Goal: Information Seeking & Learning: Learn about a topic

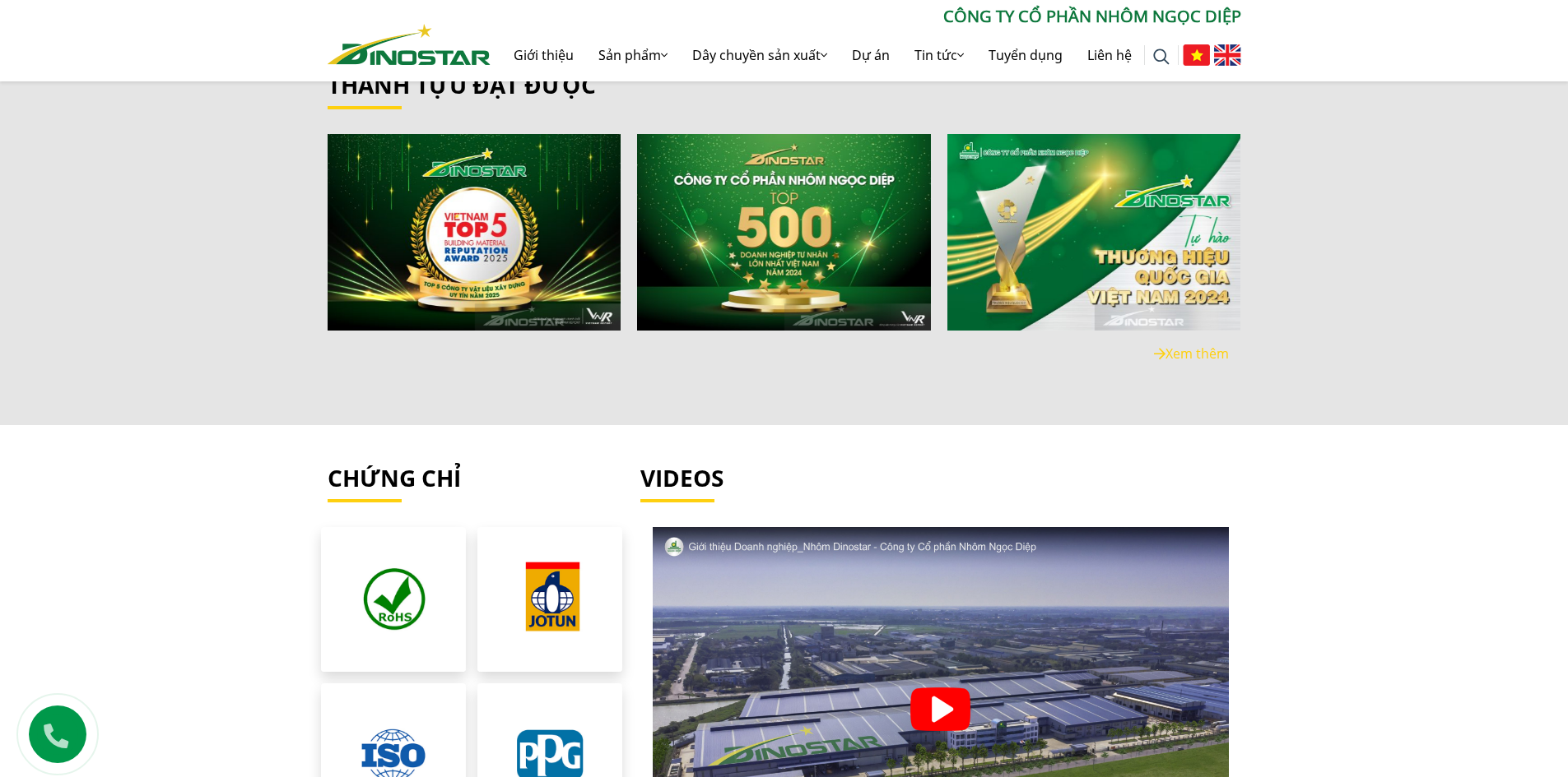
scroll to position [3701, 0]
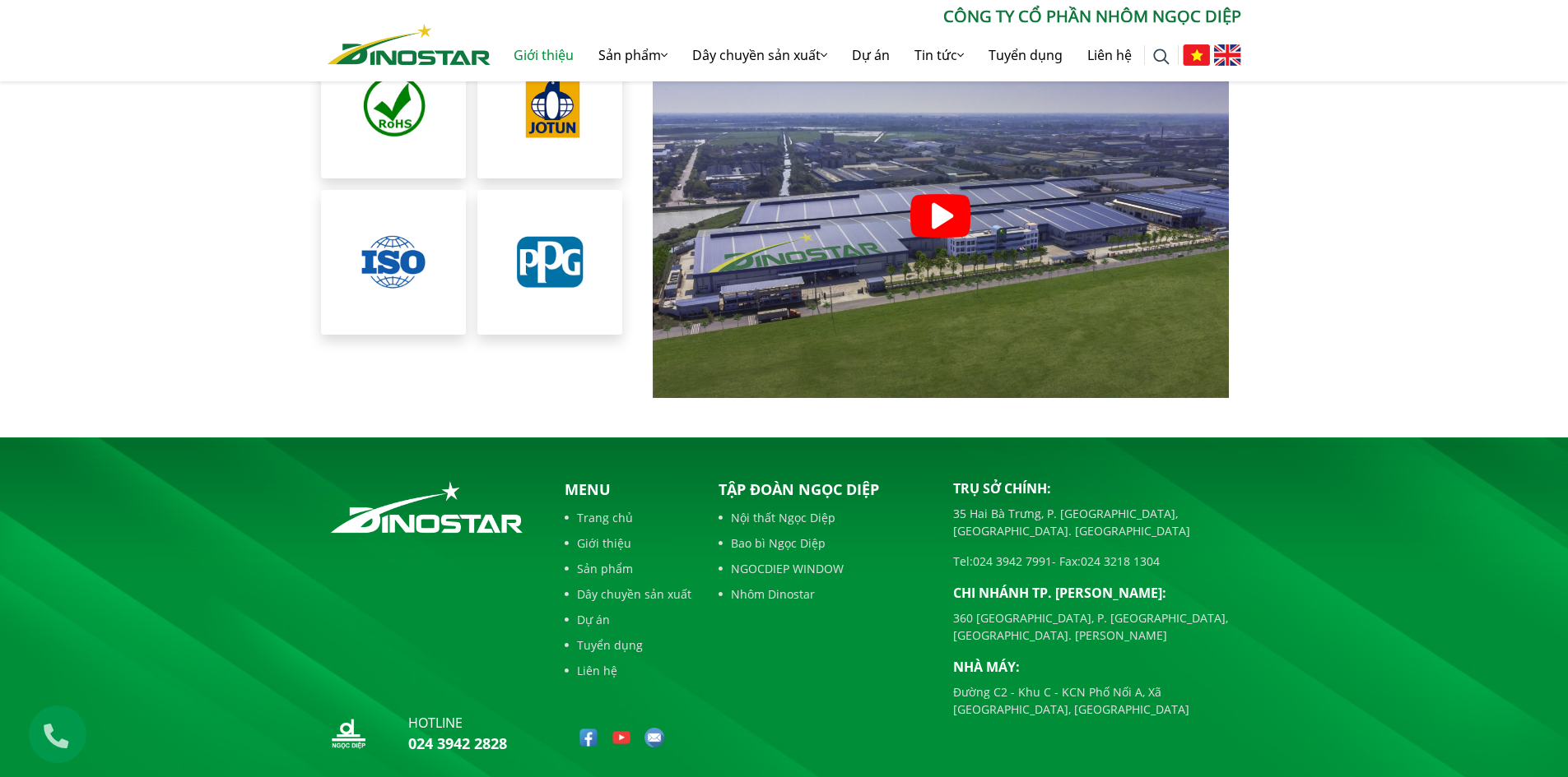
click at [546, 47] on link "Giới thiệu" at bounding box center [543, 56] width 85 height 53
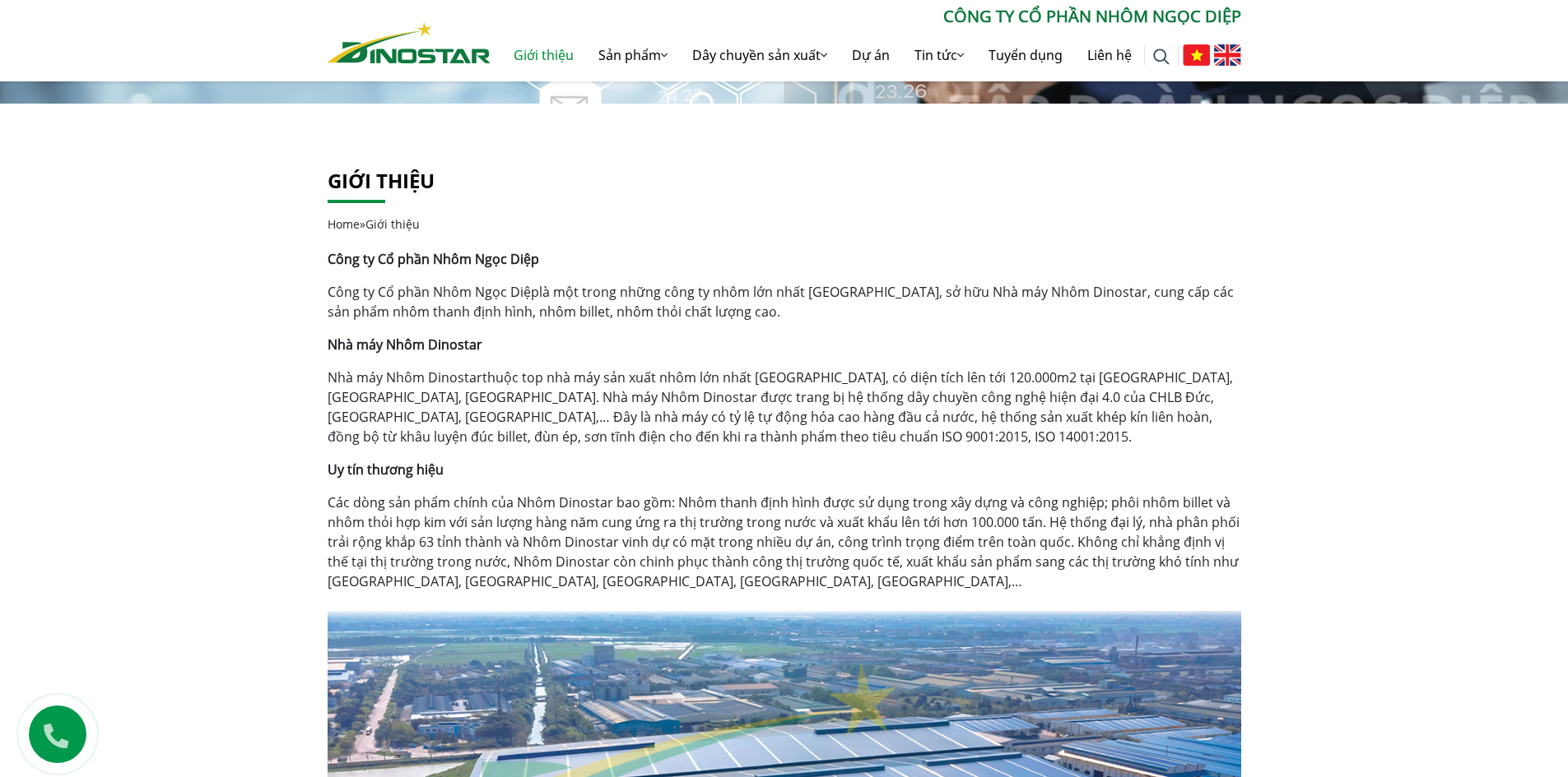
scroll to position [246, 0]
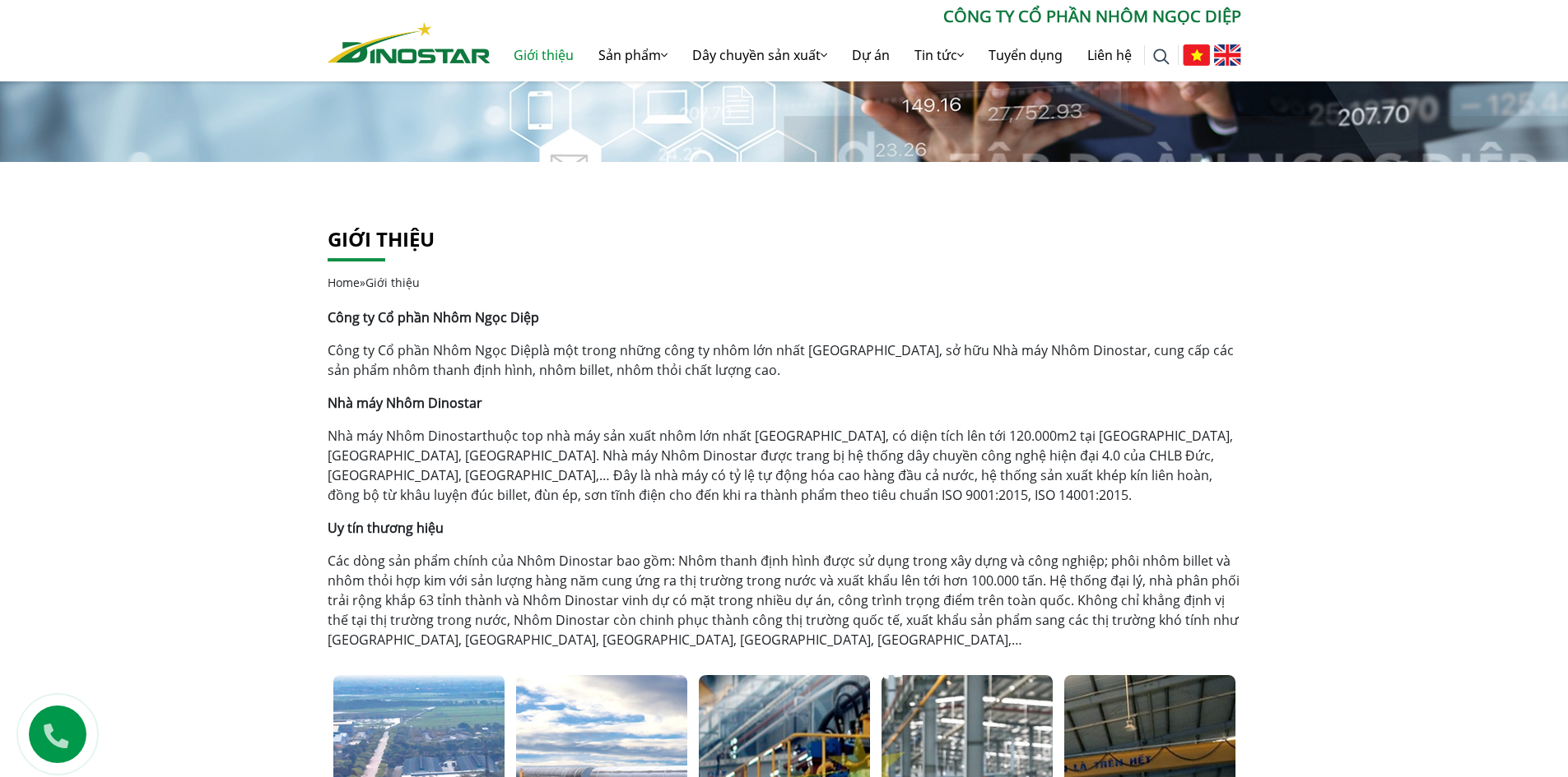
scroll to position [329, 0]
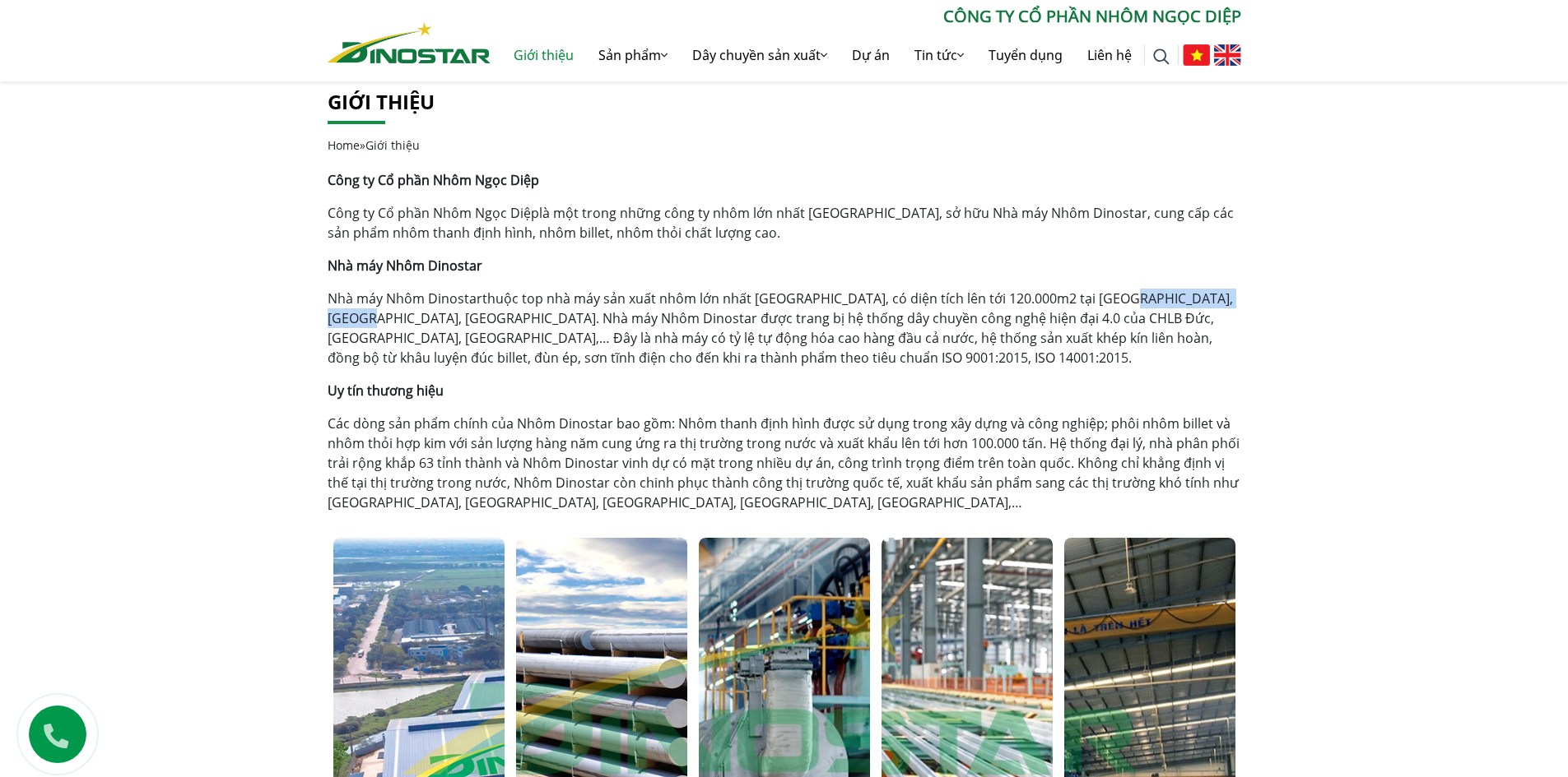
drag, startPoint x: 1111, startPoint y: 299, endPoint x: 1304, endPoint y: 296, distance: 193.0
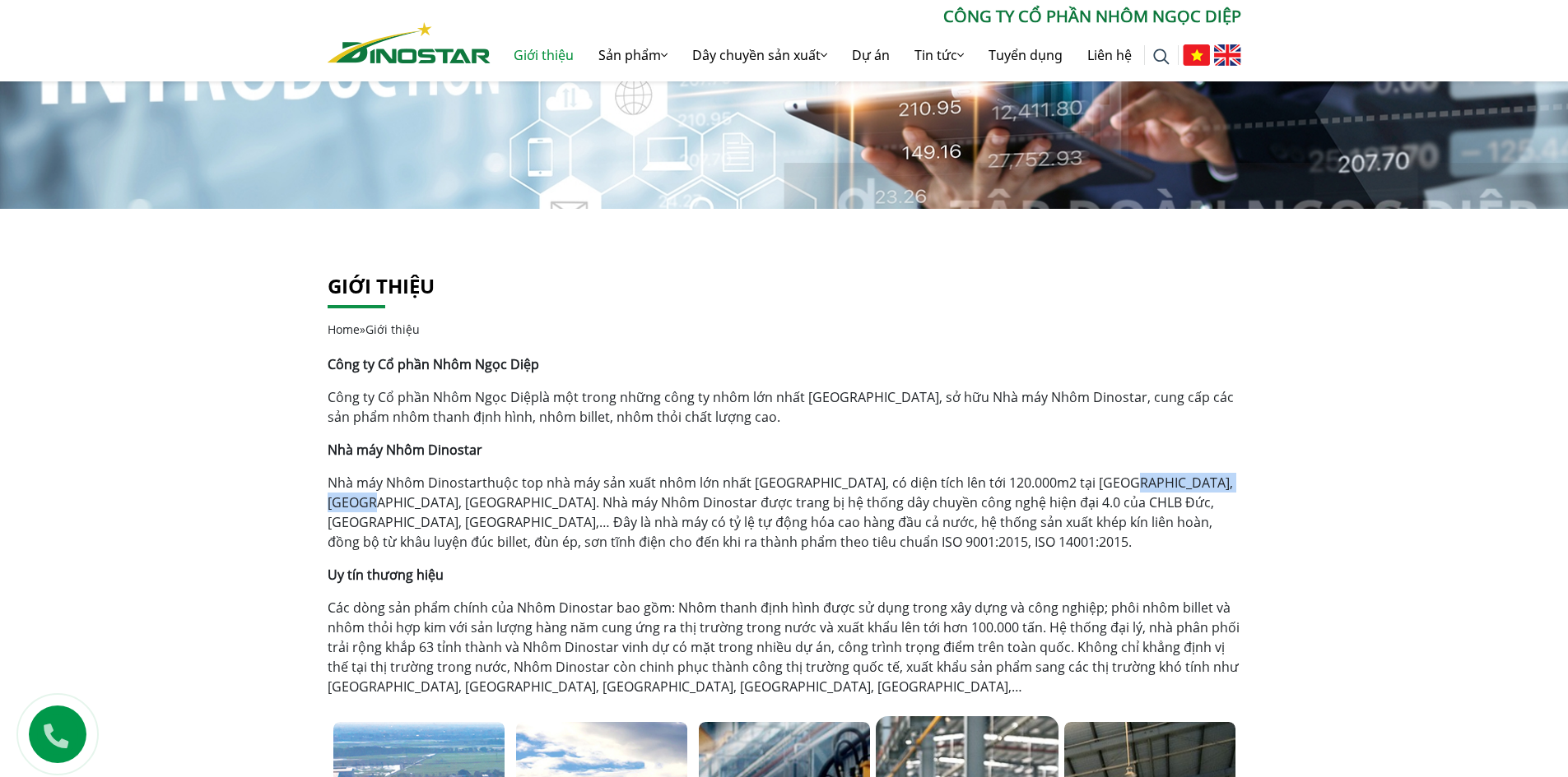
scroll to position [0, 0]
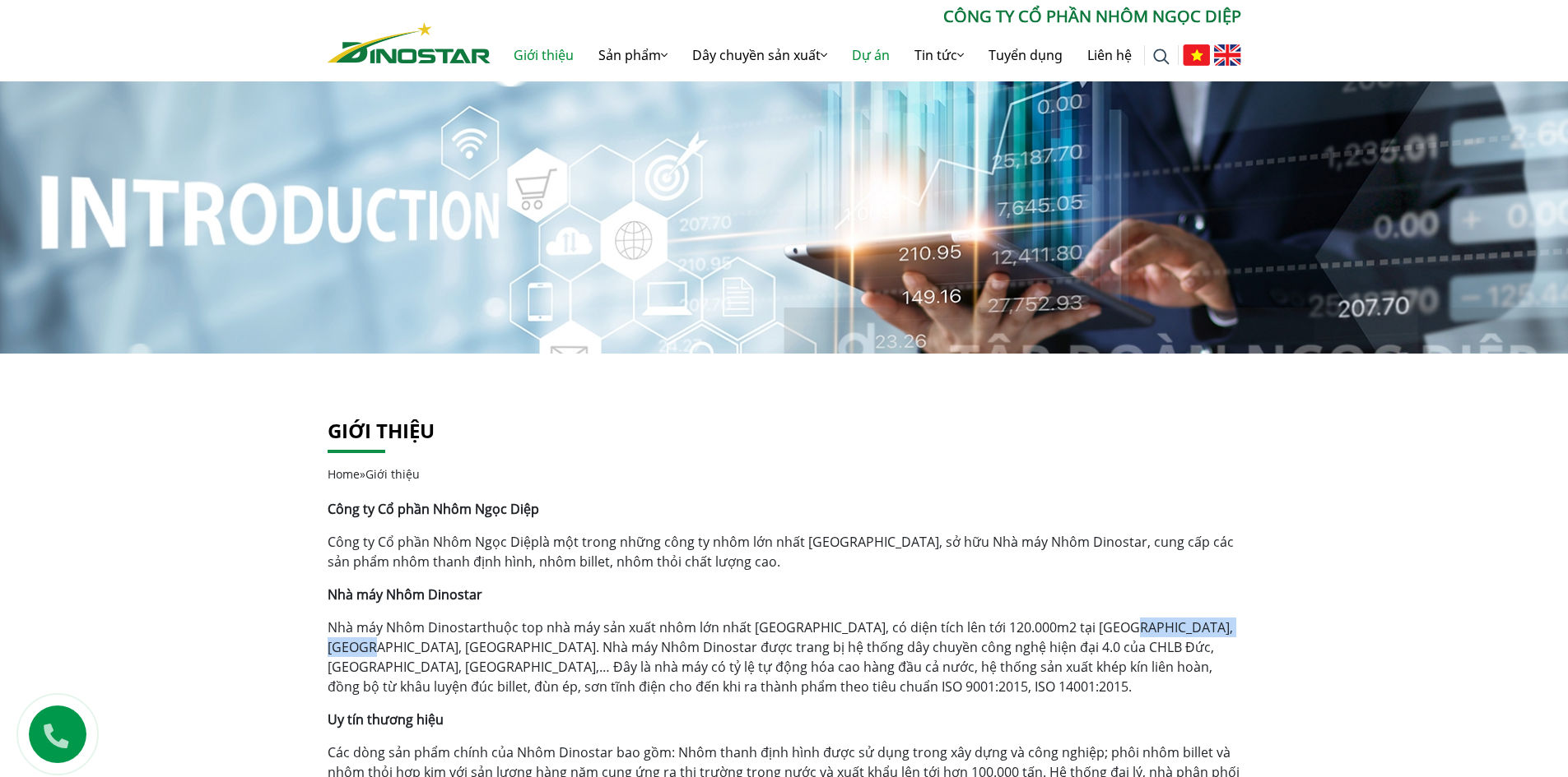
click at [851, 51] on link "Dự án" at bounding box center [871, 56] width 62 height 53
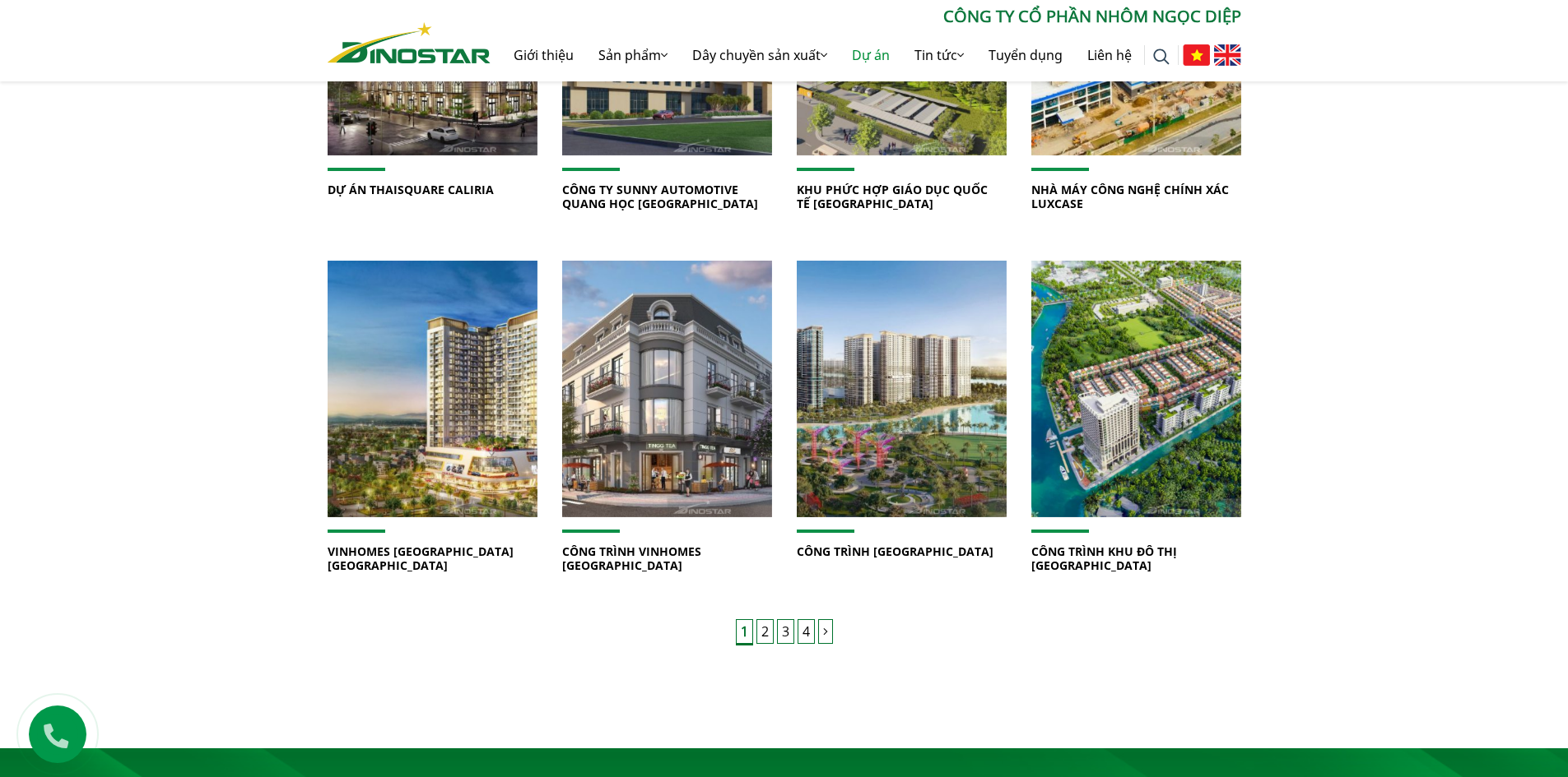
scroll to position [1070, 0]
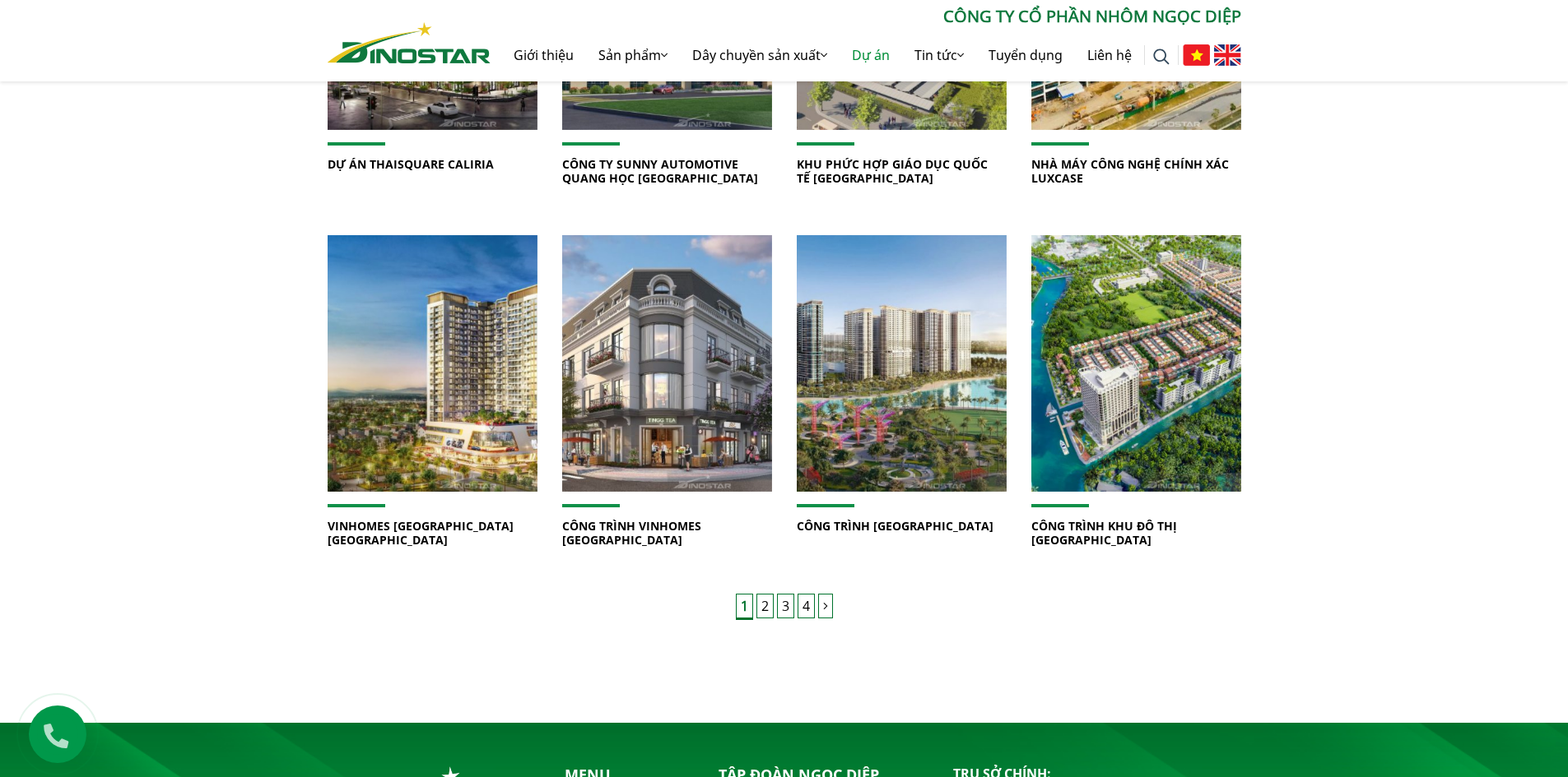
click at [786, 594] on link "3" at bounding box center [785, 606] width 17 height 24
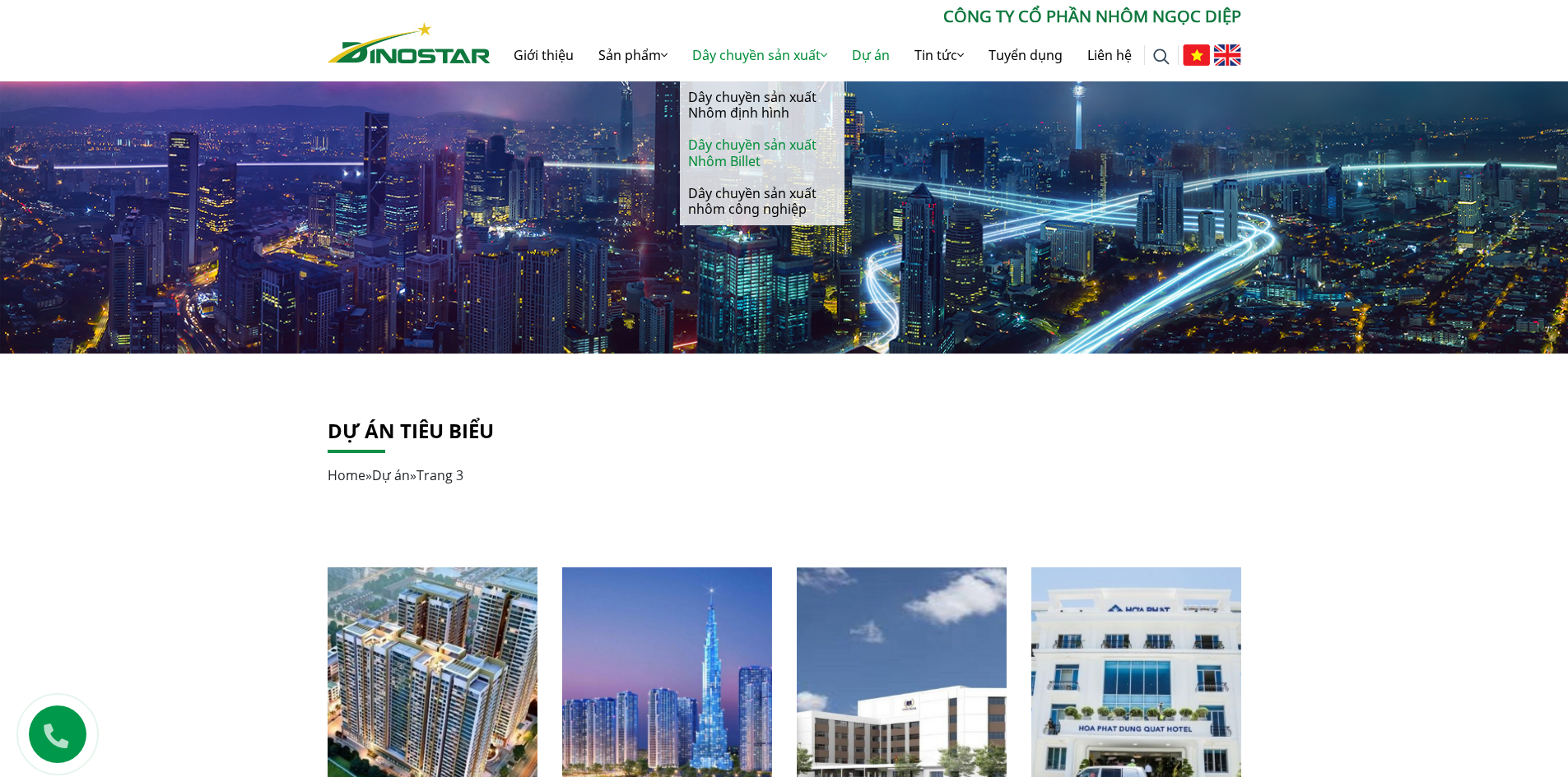
click at [726, 146] on link "Dây chuyền sản xuất Nhôm Billet" at bounding box center [761, 152] width 165 height 48
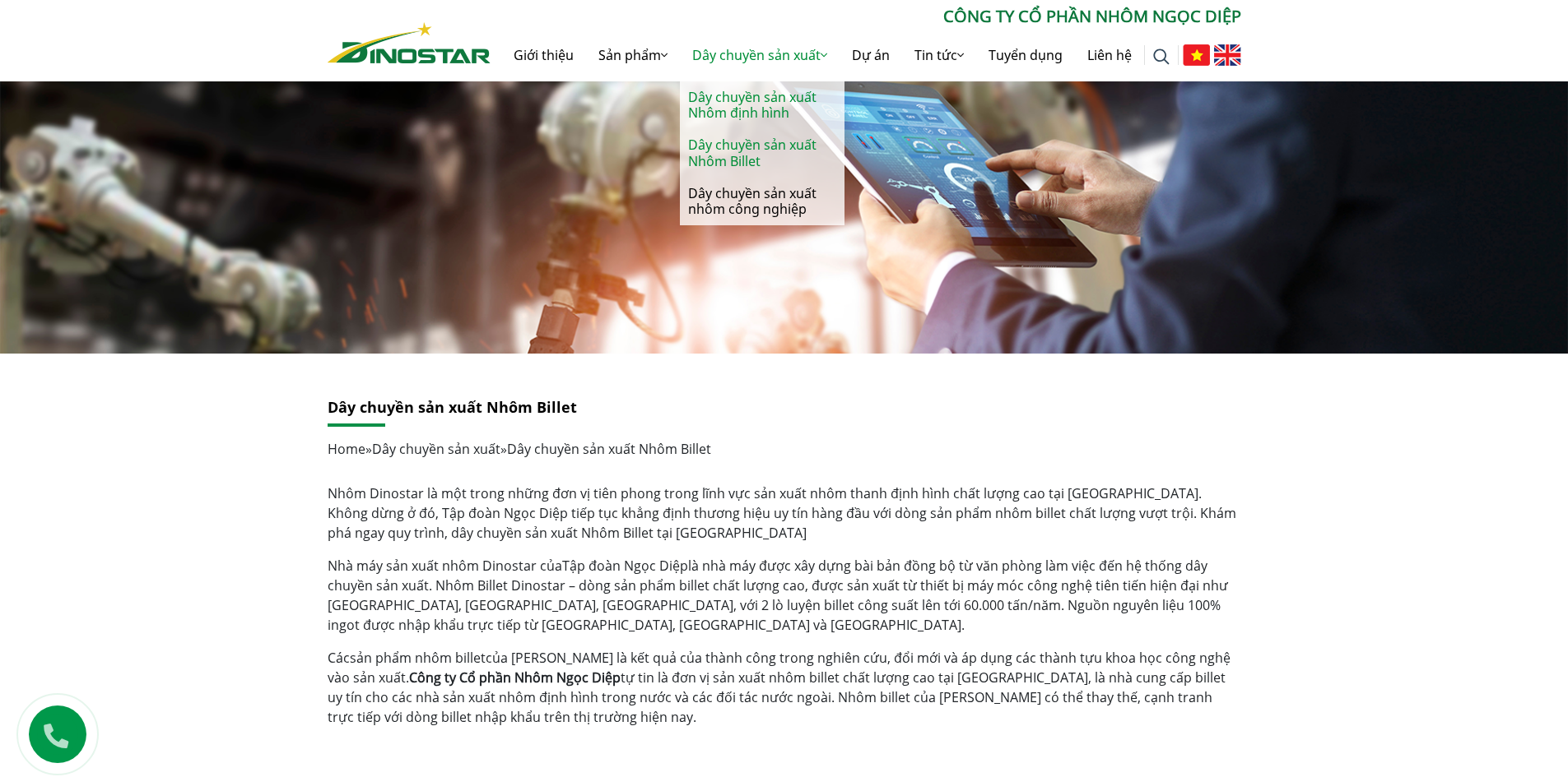
click at [728, 104] on link "Dây chuyền sản xuất Nhôm định hình" at bounding box center [761, 105] width 165 height 48
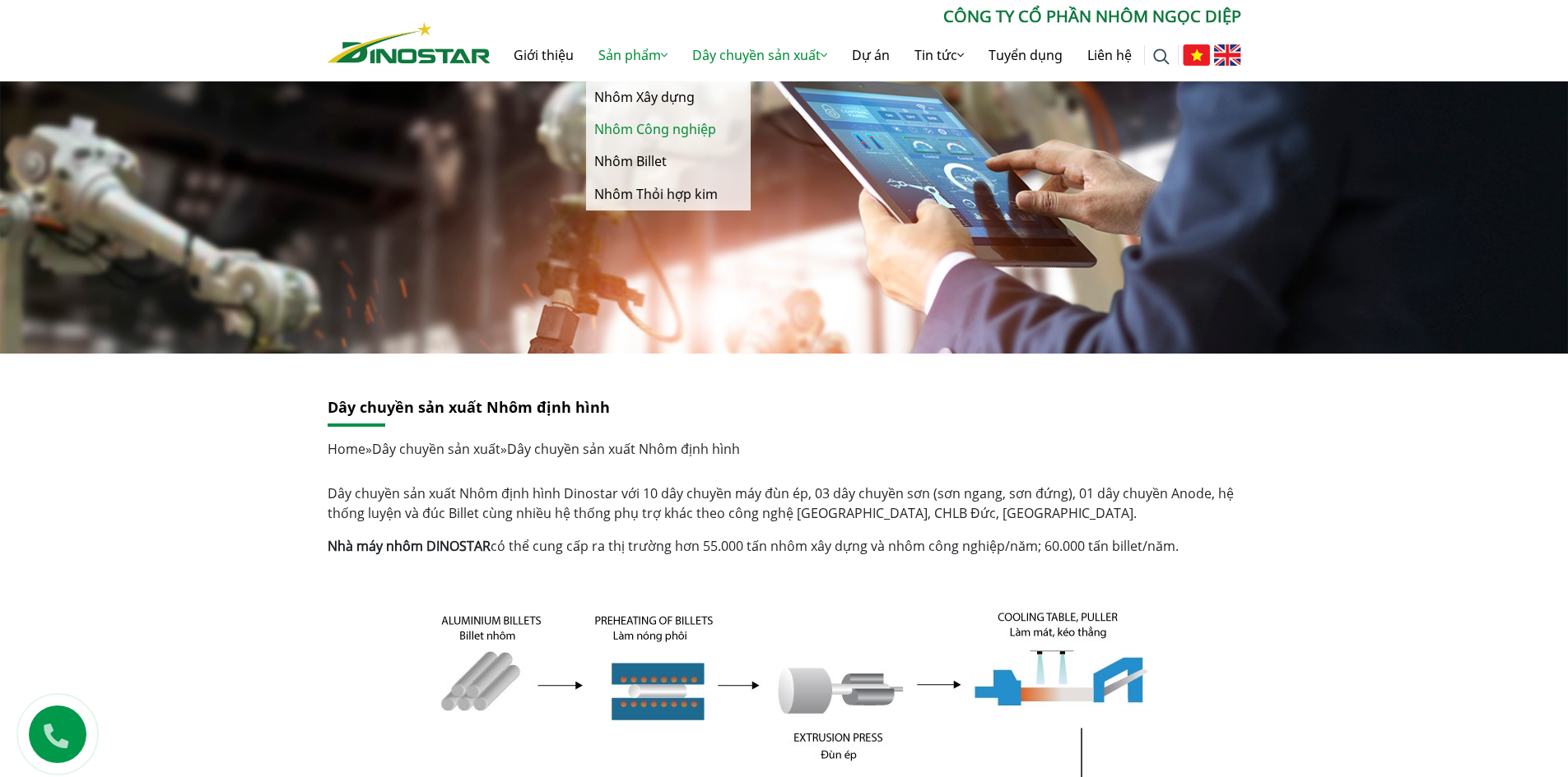
click at [617, 125] on link "Nhôm Công nghiệp" at bounding box center [668, 130] width 165 height 32
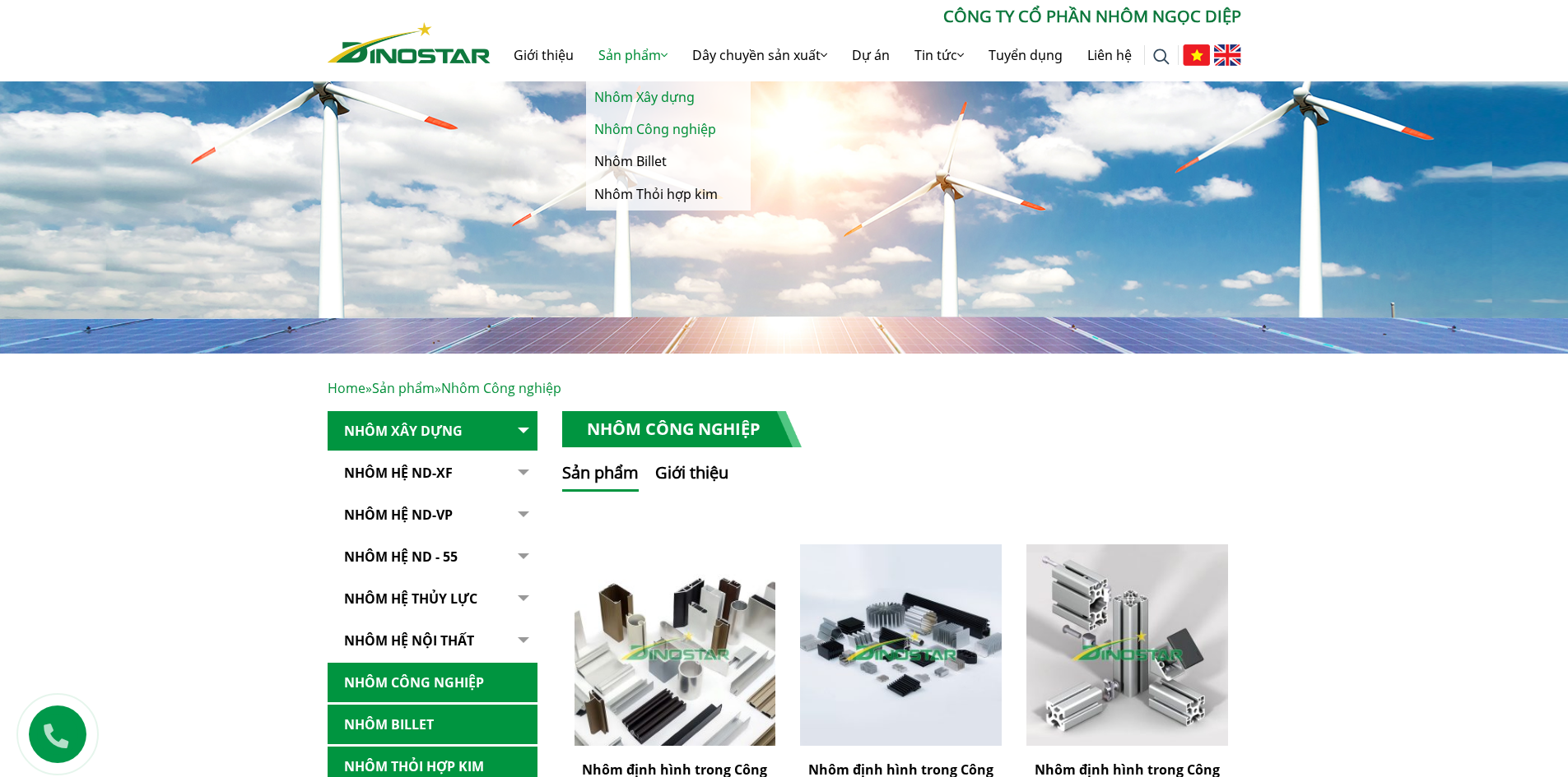
click at [639, 100] on link "Nhôm Xây dựng" at bounding box center [668, 98] width 165 height 32
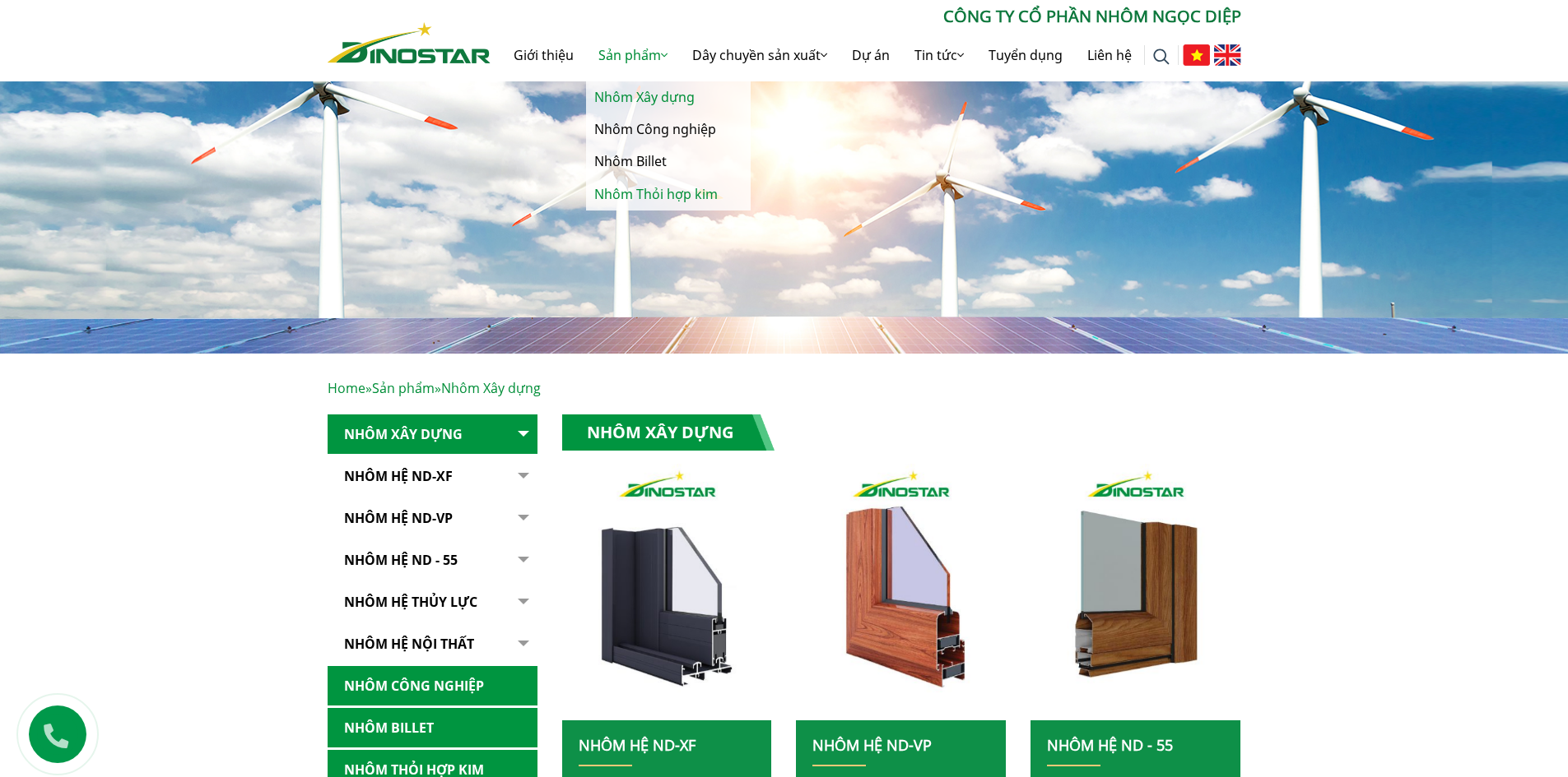
click at [640, 204] on link "Nhôm Thỏi hợp kim" at bounding box center [668, 195] width 165 height 32
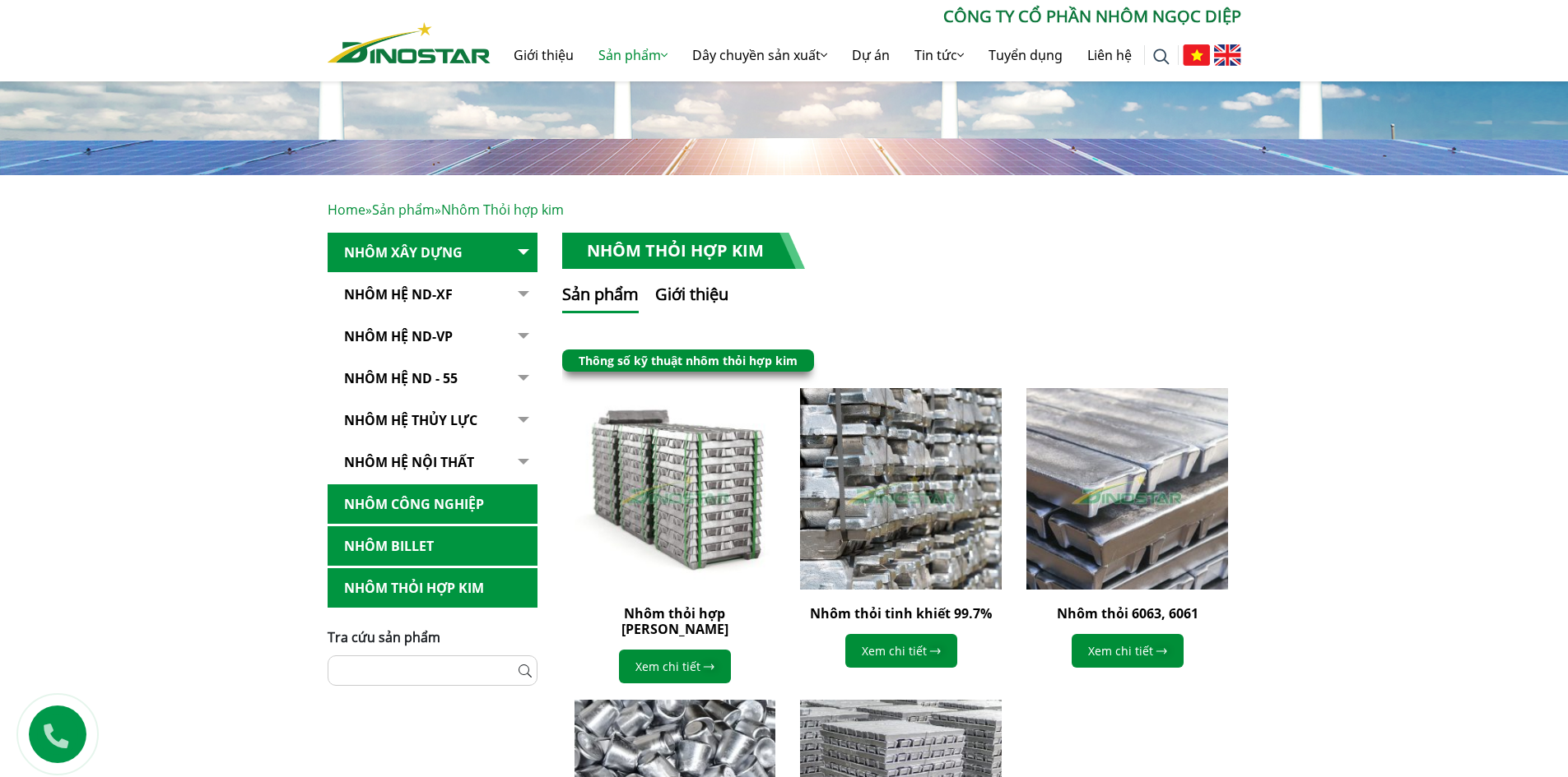
scroll to position [411, 0]
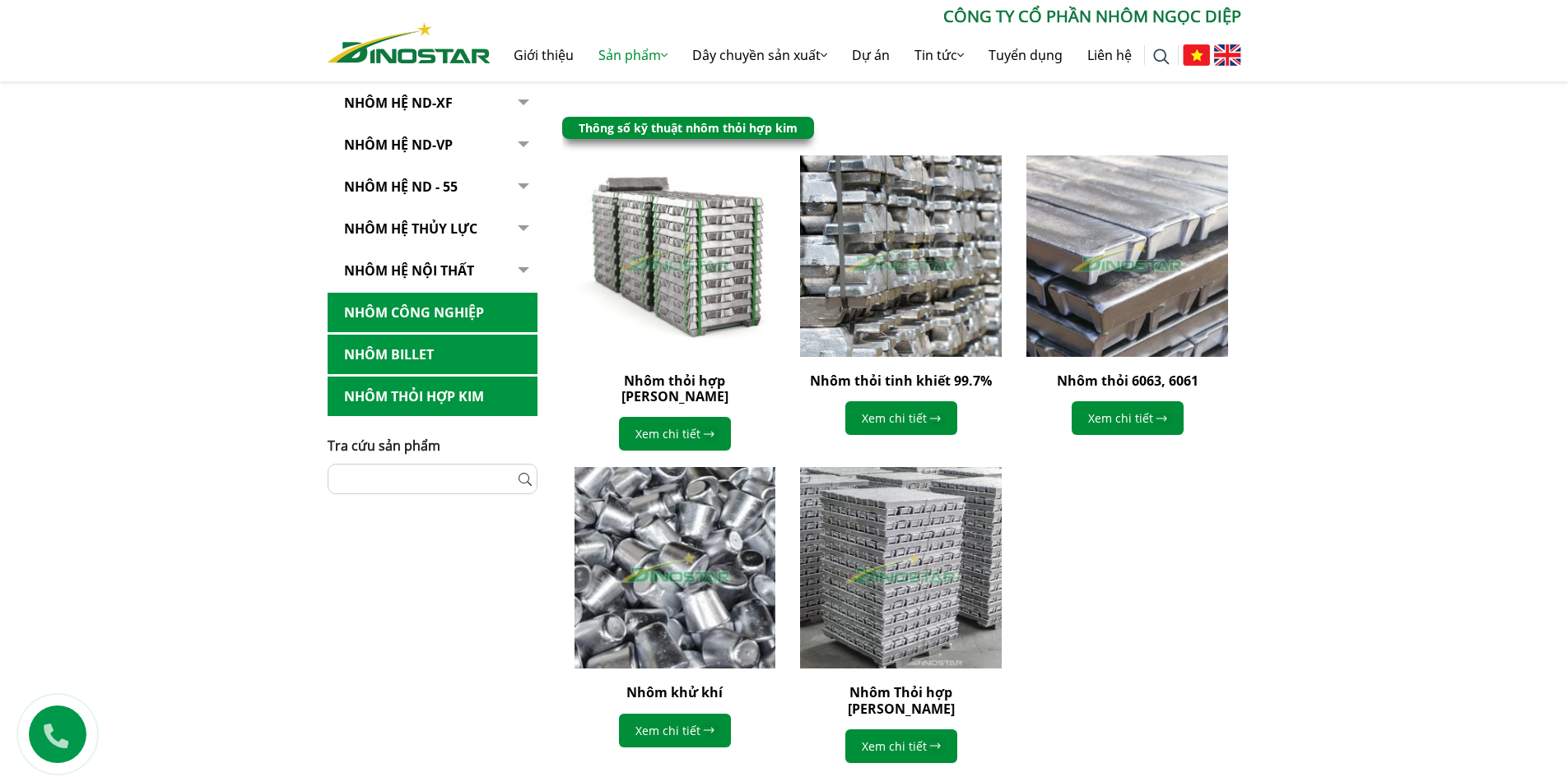
click at [649, 572] on img at bounding box center [674, 567] width 221 height 221
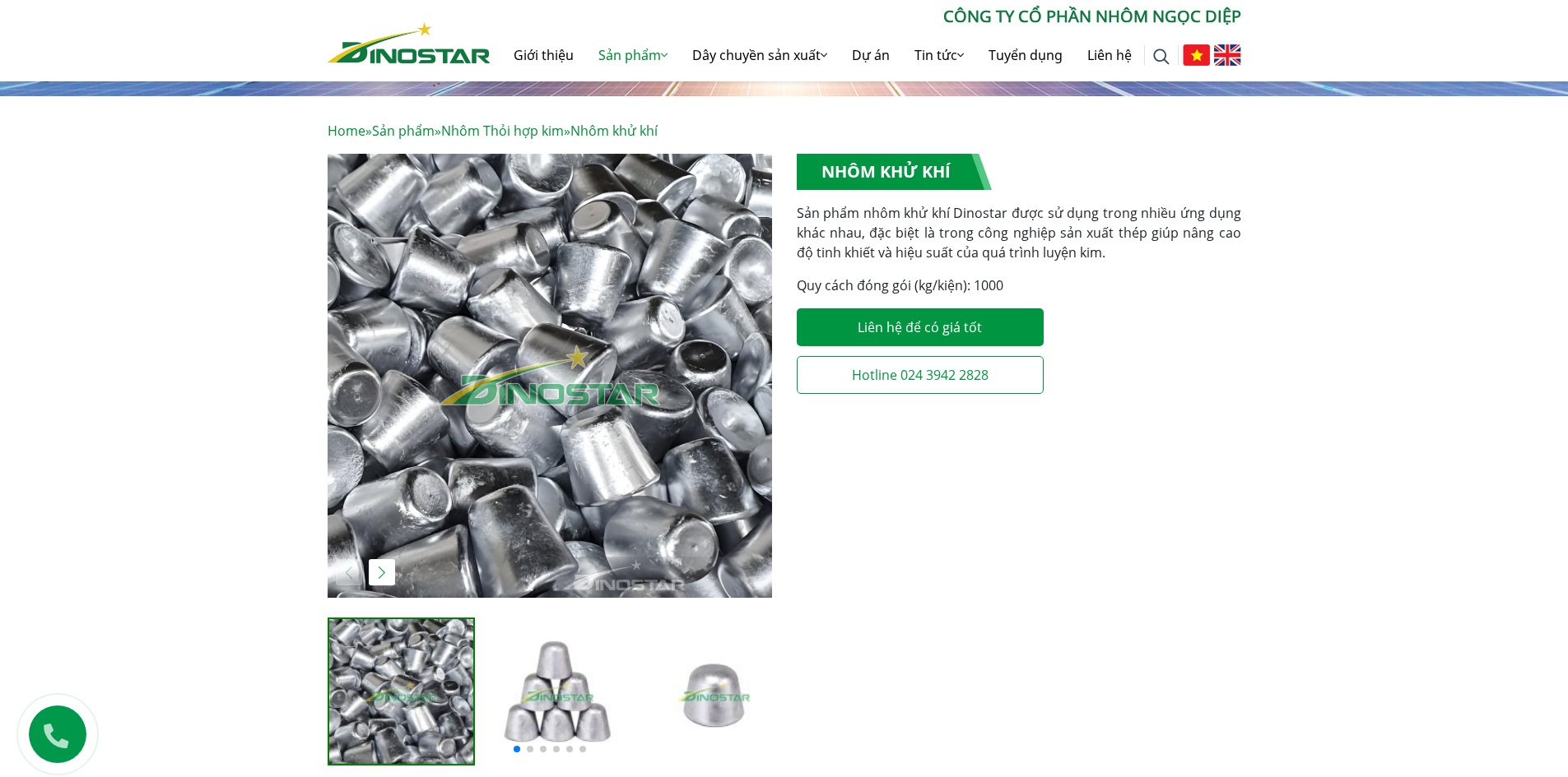
scroll to position [329, 0]
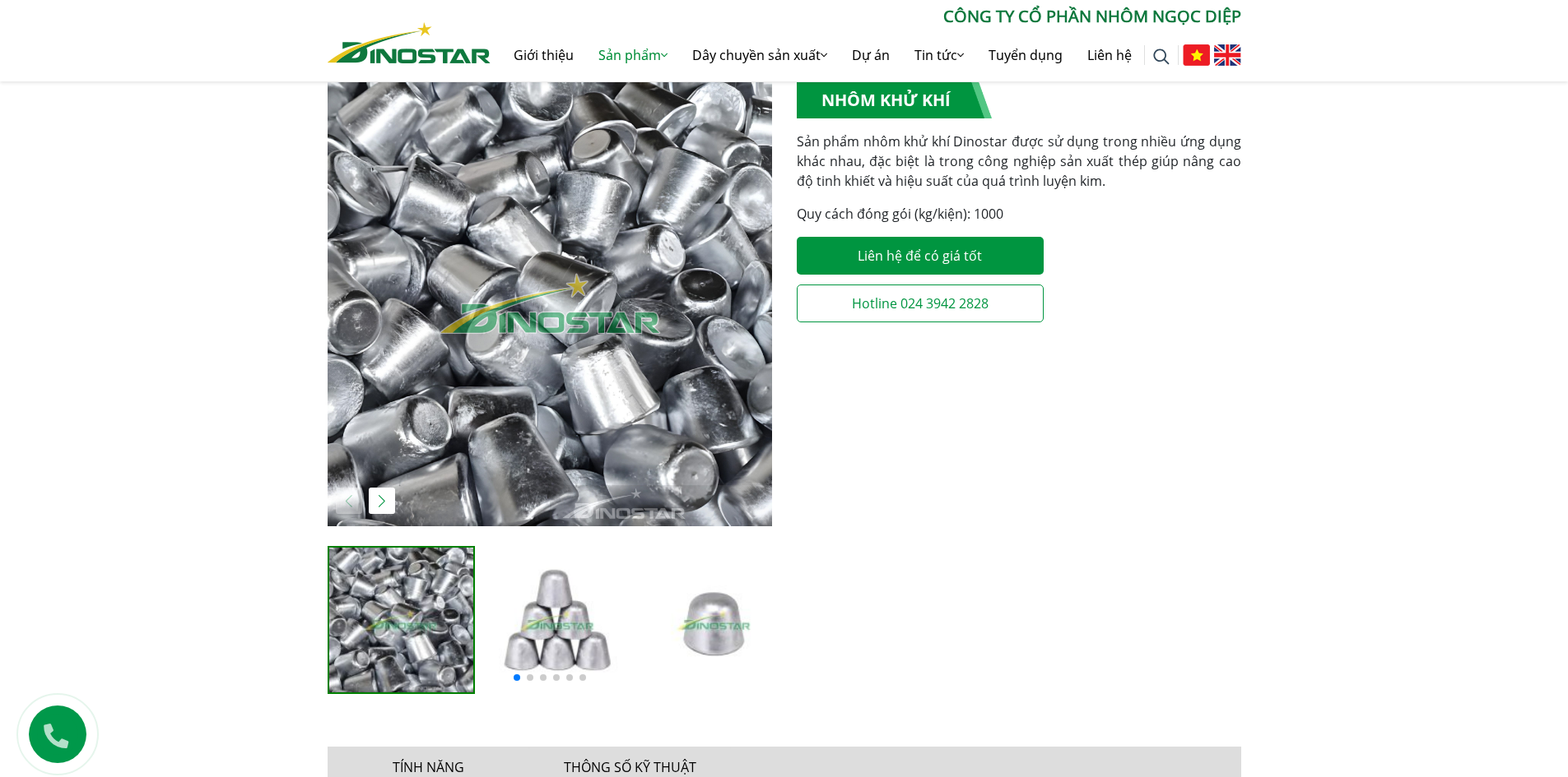
click at [559, 628] on img at bounding box center [556, 620] width 148 height 148
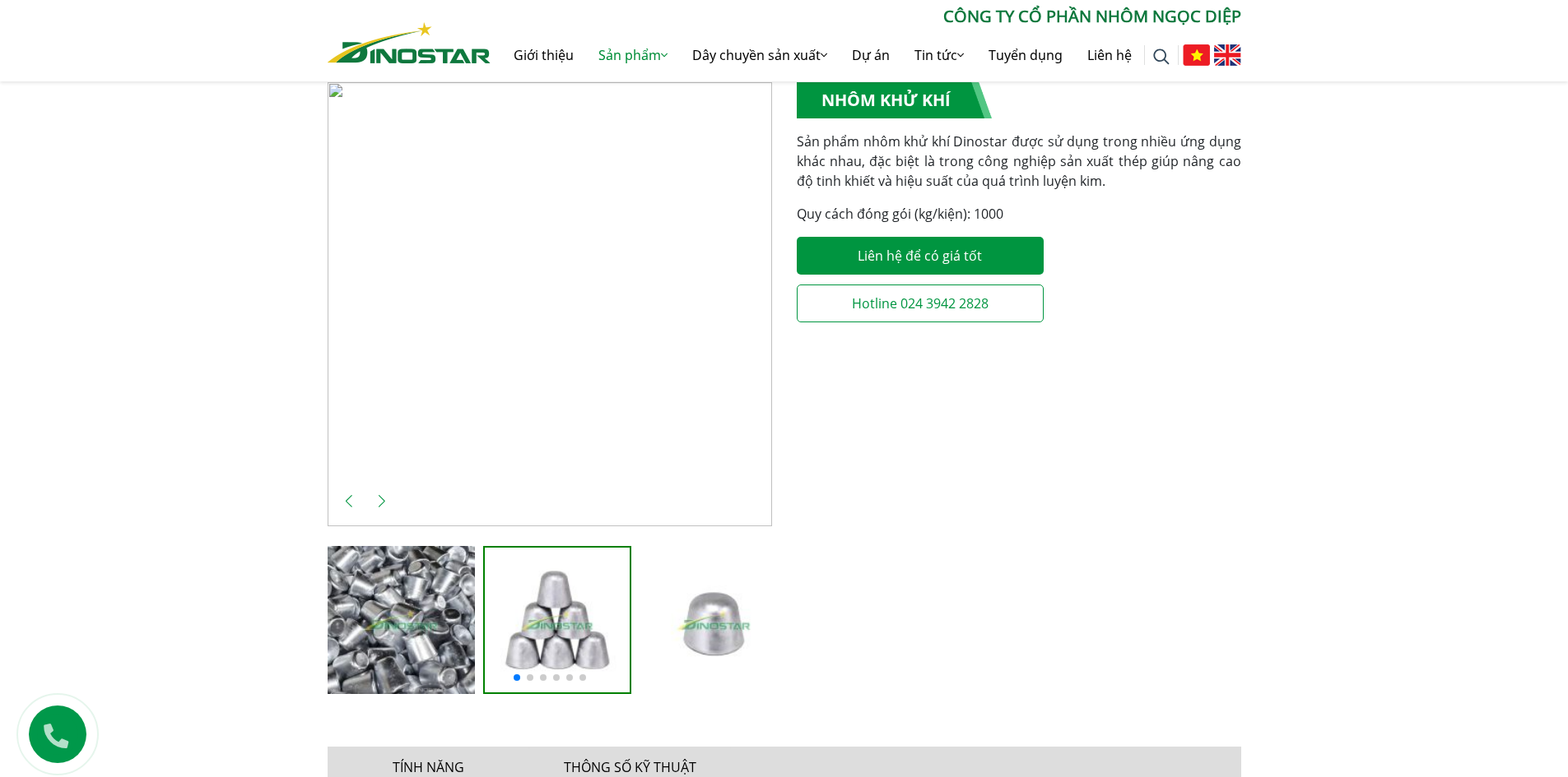
click at [383, 498] on div "Next slide" at bounding box center [382, 500] width 26 height 26
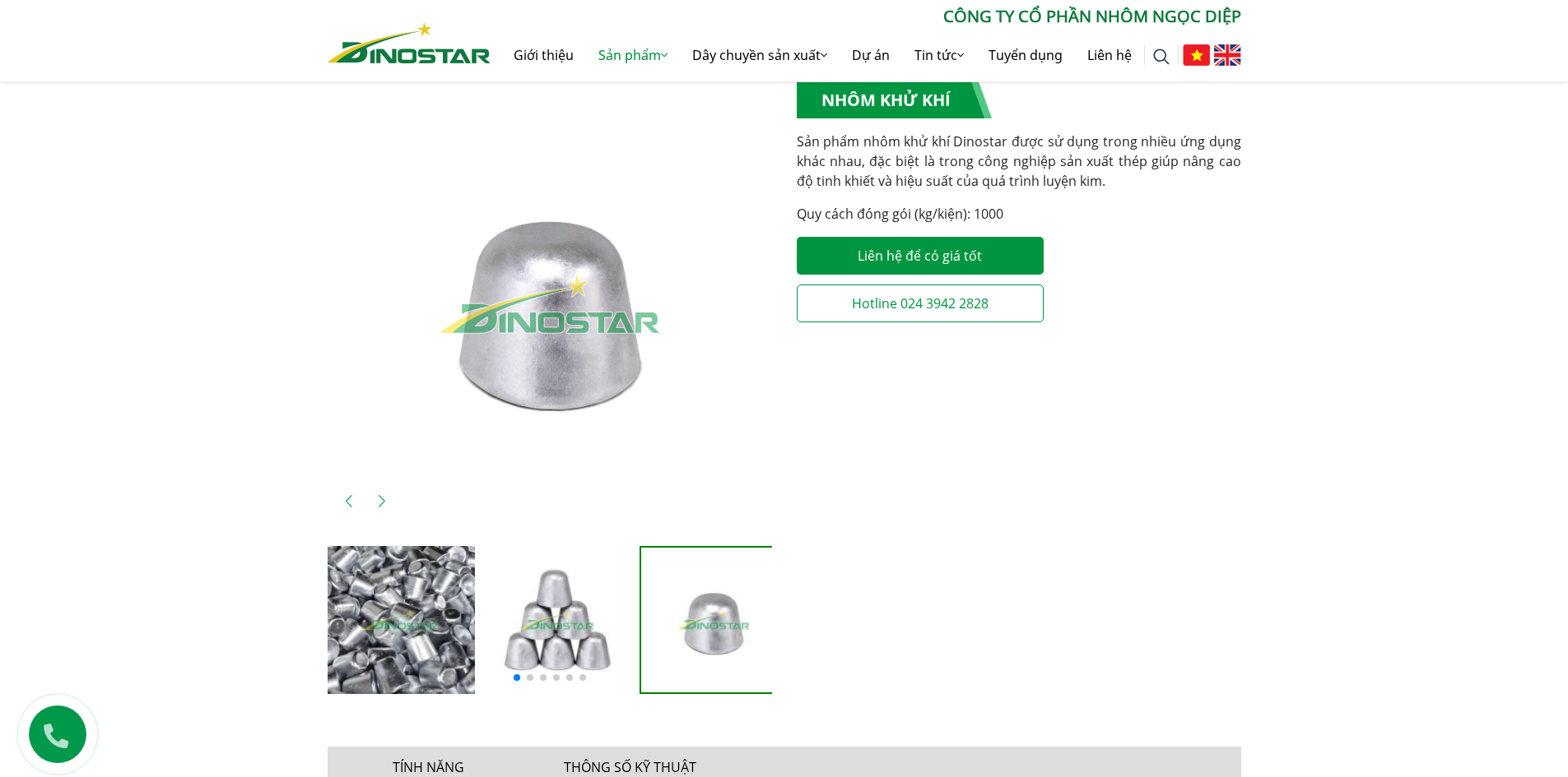
click at [383, 498] on div "Next slide" at bounding box center [382, 500] width 26 height 26
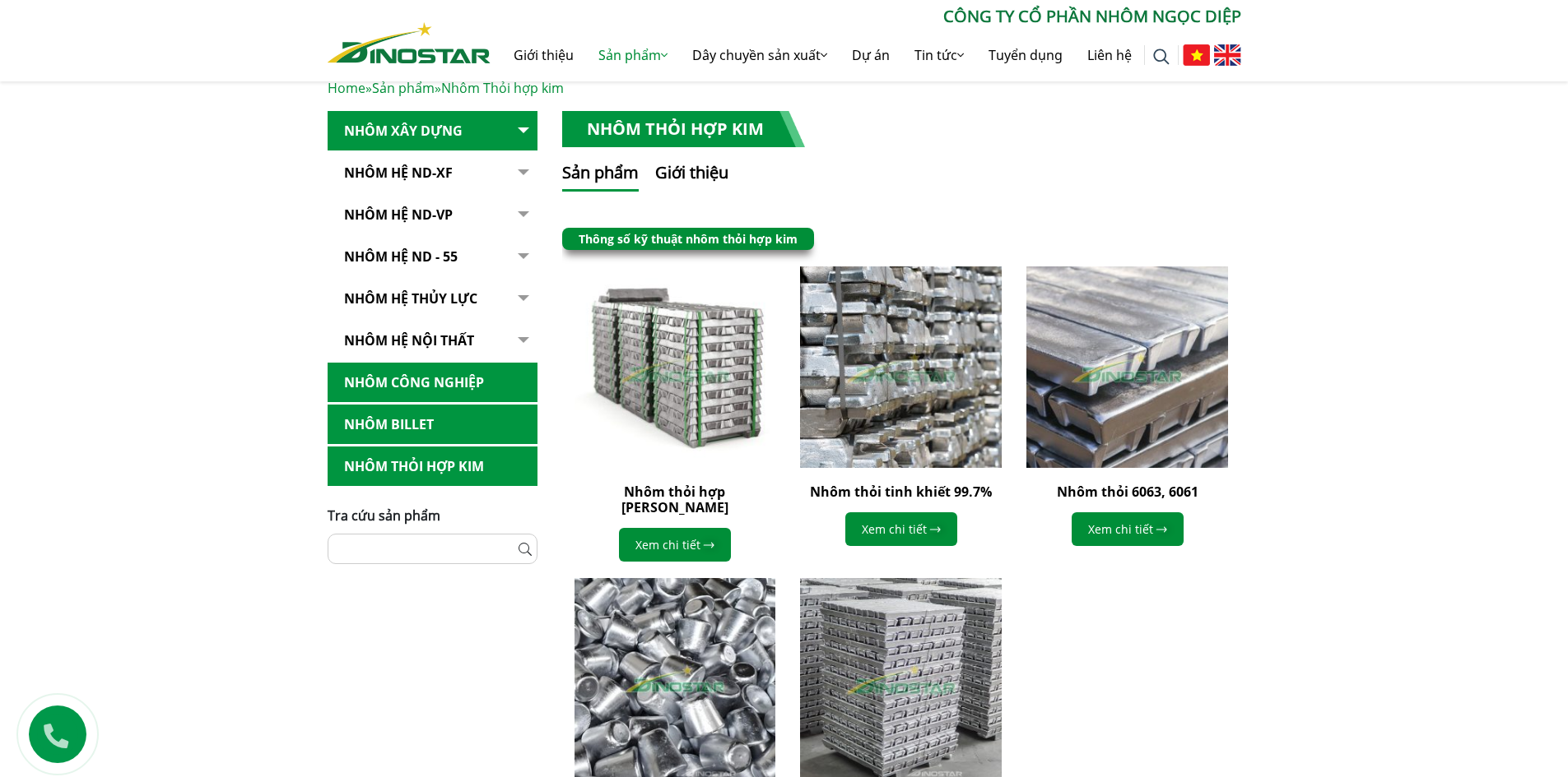
scroll to position [329, 0]
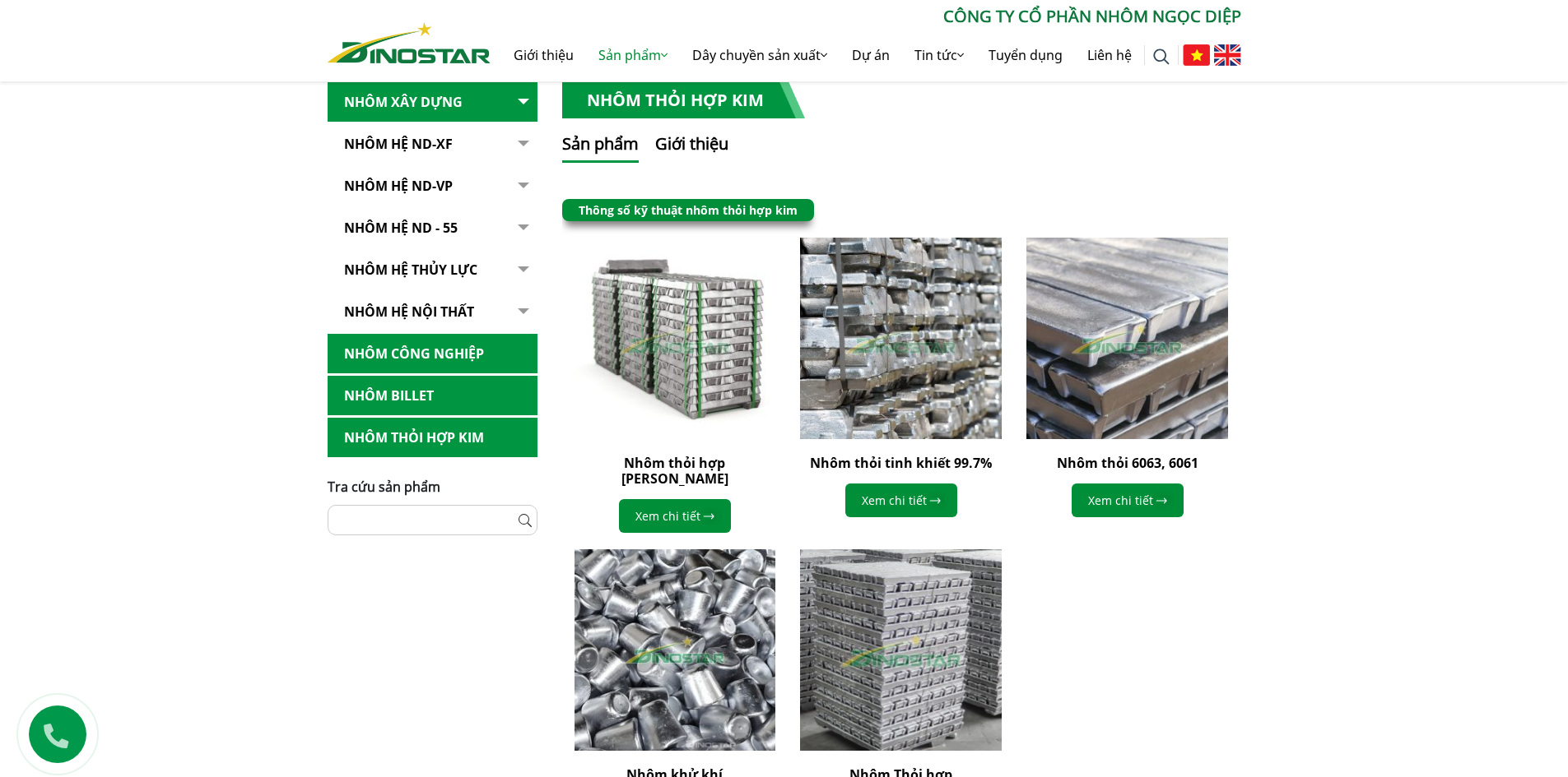
click at [959, 592] on img at bounding box center [900, 650] width 221 height 221
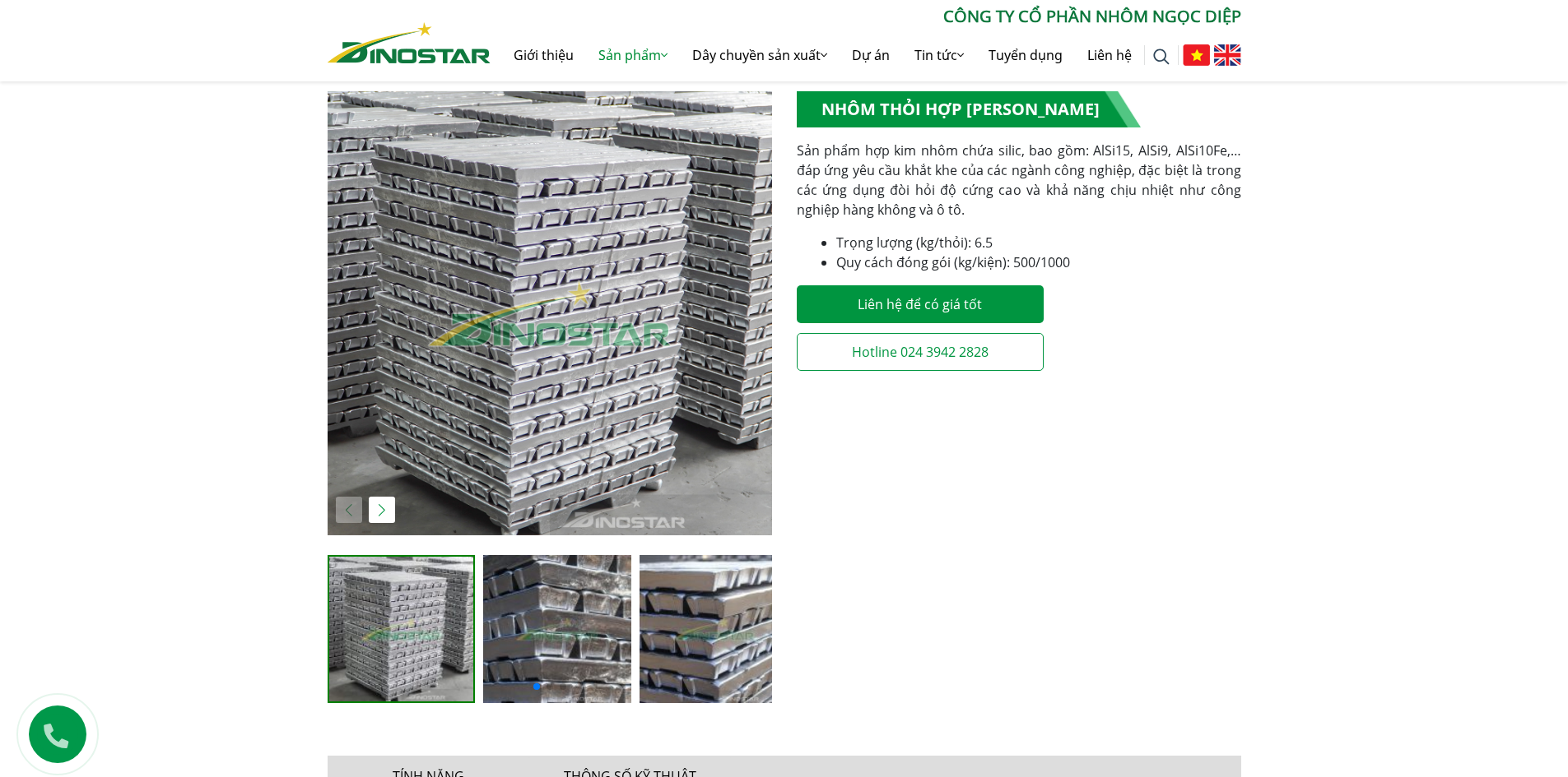
scroll to position [329, 0]
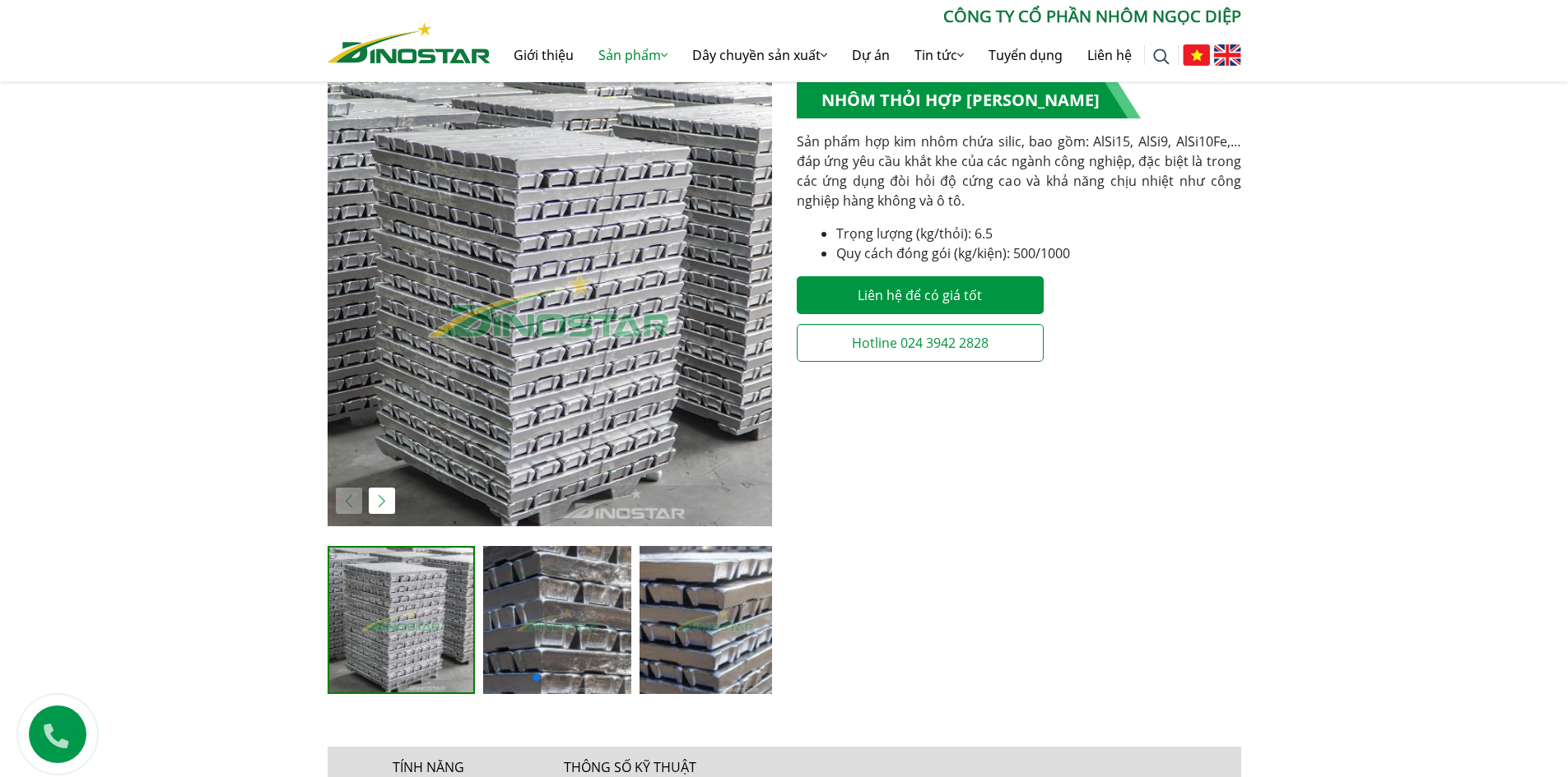
click at [584, 618] on img at bounding box center [556, 620] width 148 height 148
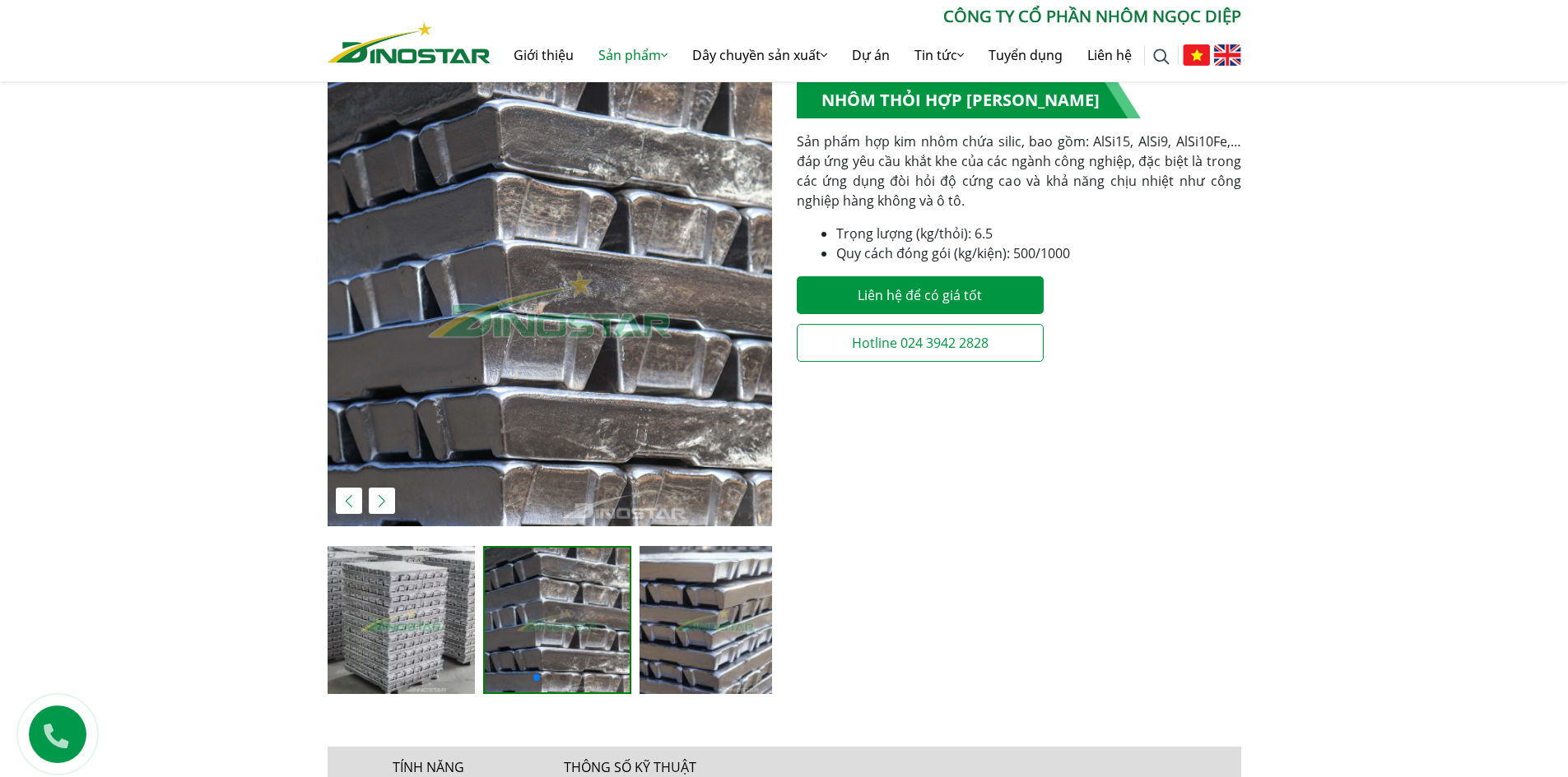
click at [696, 626] on img at bounding box center [712, 620] width 148 height 148
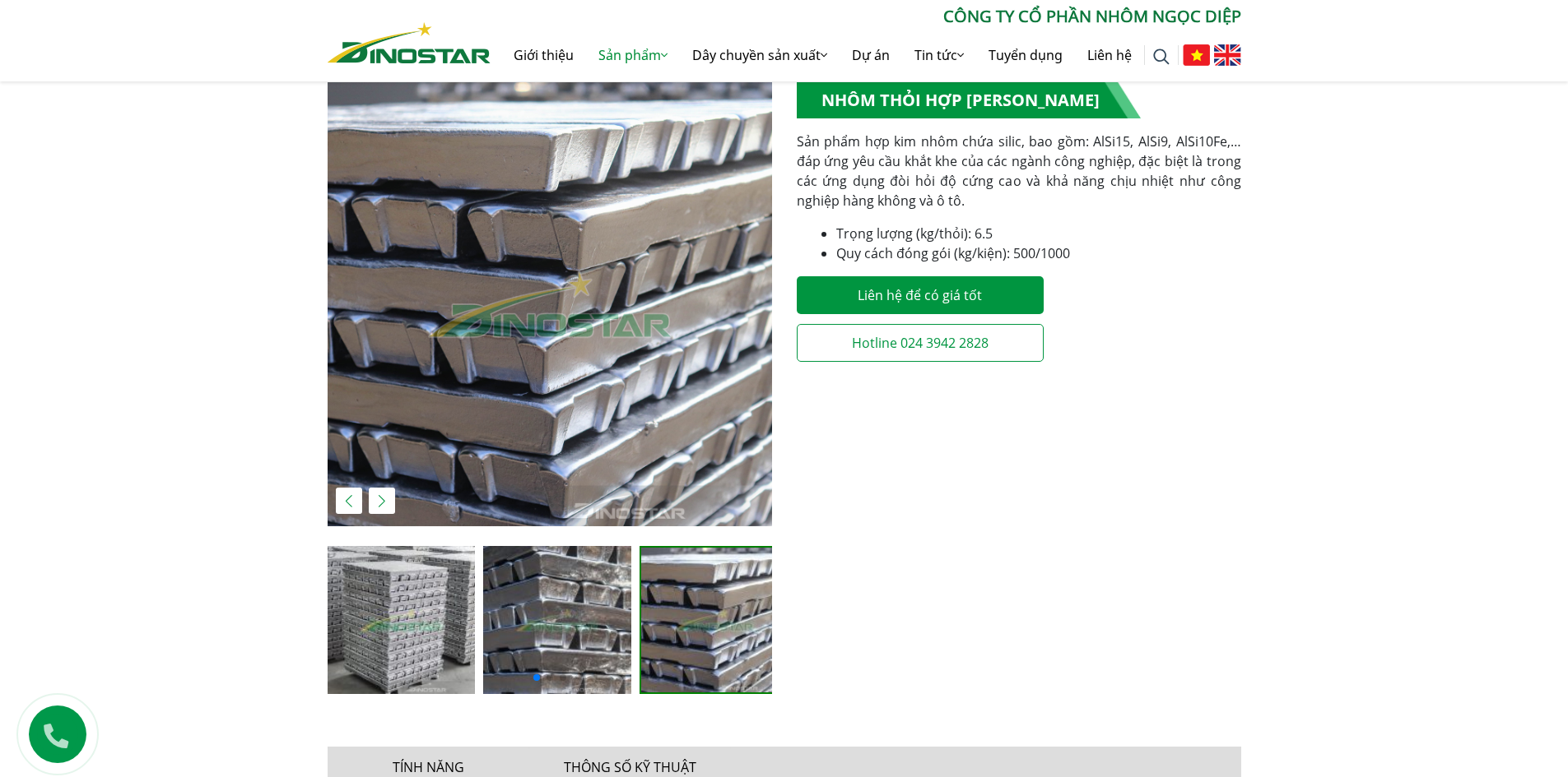
click at [484, 297] on img "3 / 5" at bounding box center [550, 304] width 444 height 444
